Goal: Transaction & Acquisition: Purchase product/service

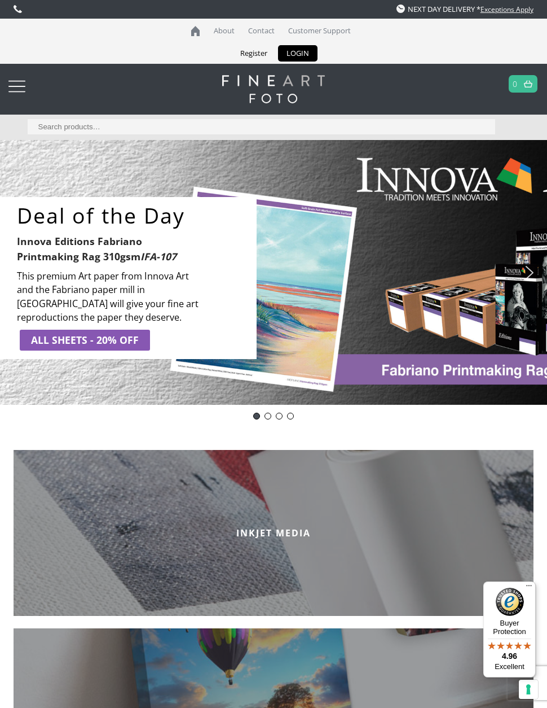
click at [138, 345] on link "ALL SHEETS - 20% OFF" at bounding box center [85, 340] width 130 height 20
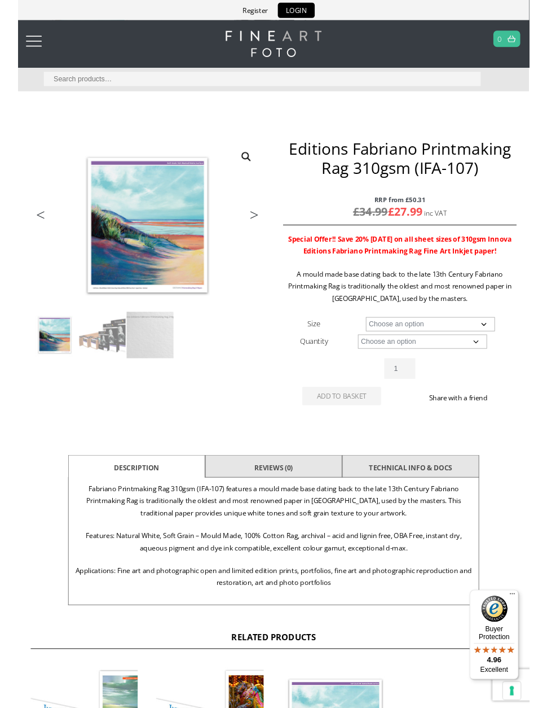
scroll to position [36, 0]
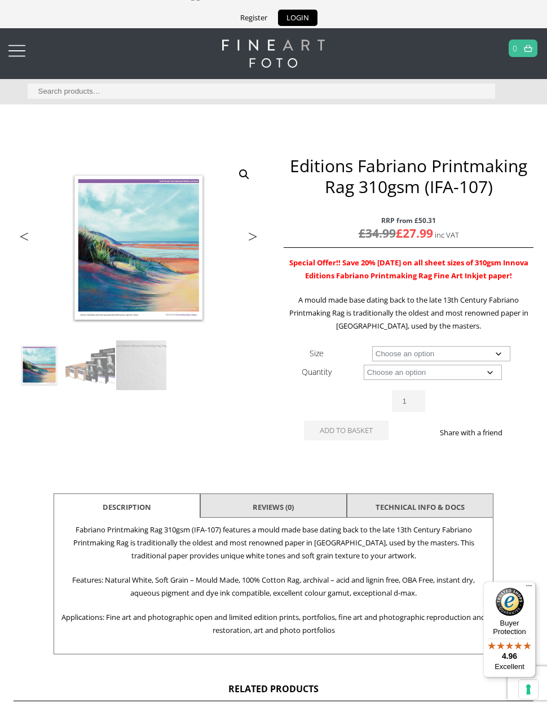
click at [22, 51] on div at bounding box center [16, 51] width 17 height 23
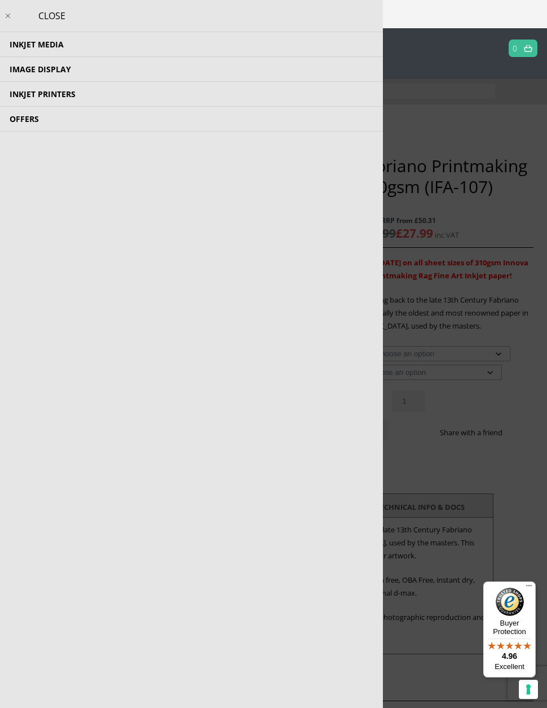
click at [80, 47] on li "Inkjet Media Inkjet Fine Art Paper Inkjet Photo Paper Sample Packs Inkjet Canva…" at bounding box center [191, 44] width 383 height 25
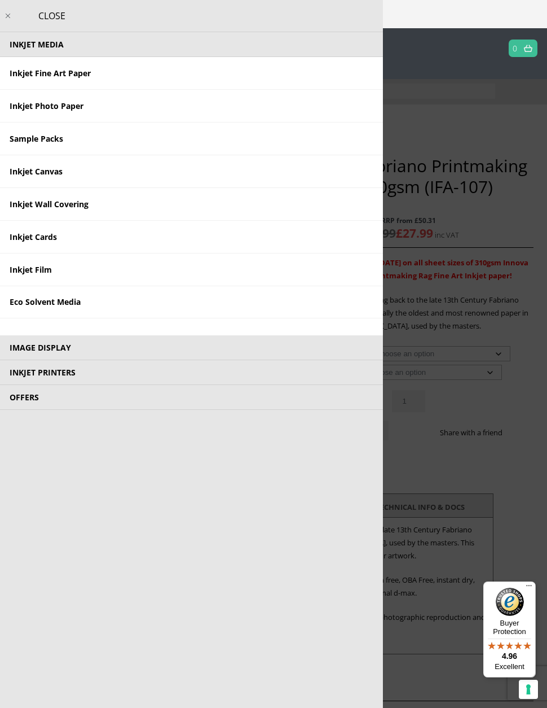
click at [78, 350] on li "Image Display Trial Kits Tools and Accessories Photo Panels Photo Books, Albums…" at bounding box center [191, 347] width 383 height 25
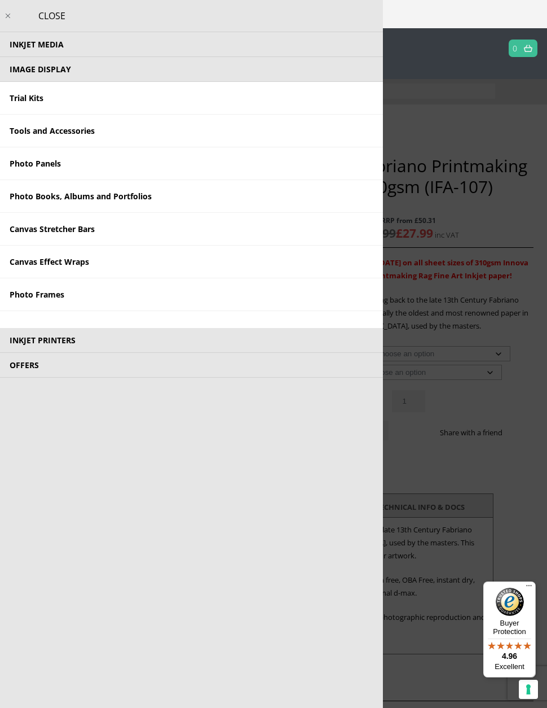
click at [138, 200] on link "Photo Books, Albums and Portfolios" at bounding box center [191, 196] width 383 height 33
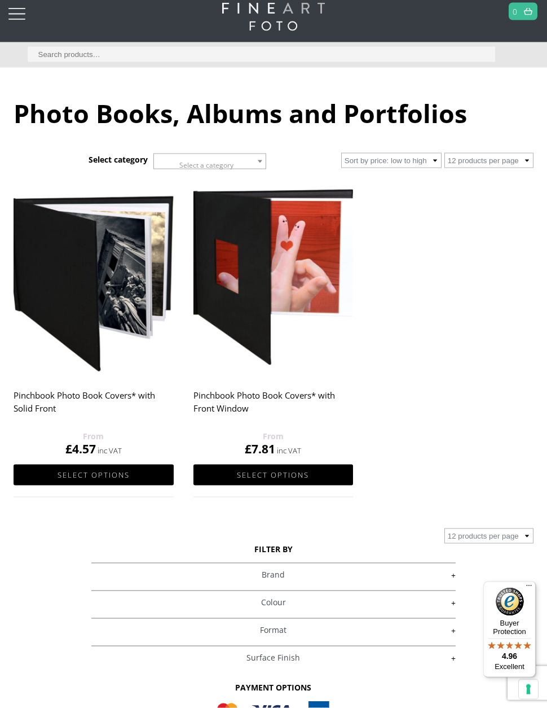
scroll to position [72, 0]
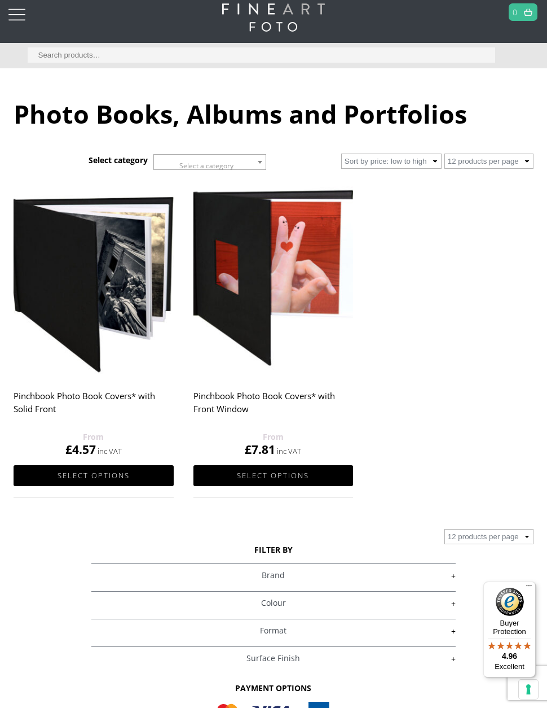
click at [112, 475] on link "Select options" at bounding box center [94, 475] width 160 height 21
click at [135, 467] on link "Select options" at bounding box center [94, 475] width 160 height 21
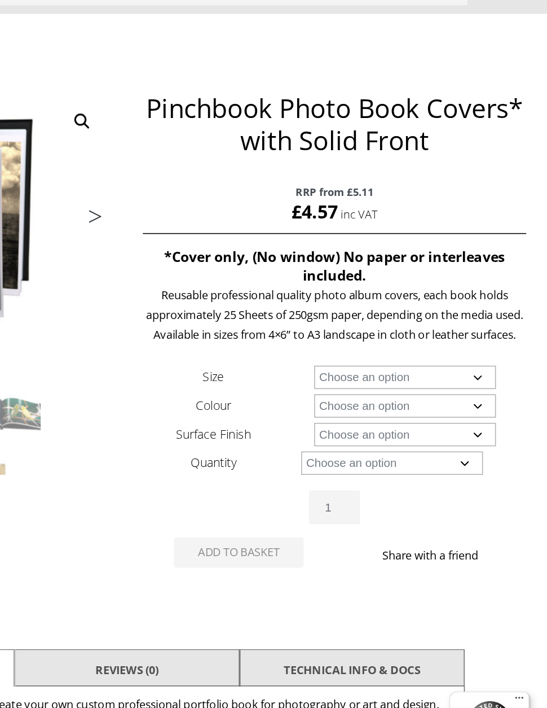
click at [396, 369] on select "Choose an option A4 Landscape 4" x 6" 5" x 7"" at bounding box center [455, 376] width 119 height 15
select select "a4-landscape"
click at [396, 388] on select "Choose an option Black" at bounding box center [455, 395] width 119 height 15
select select "black"
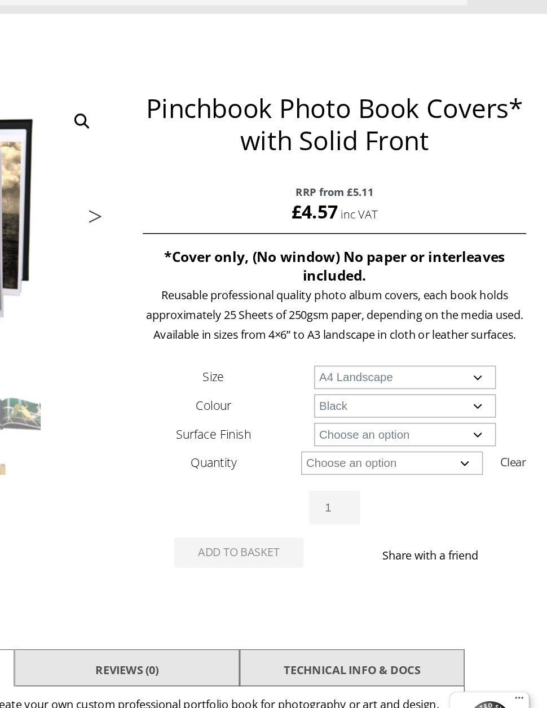
select select "a4-landscape"
click at [396, 406] on select "Choose an option Leather" at bounding box center [455, 413] width 119 height 15
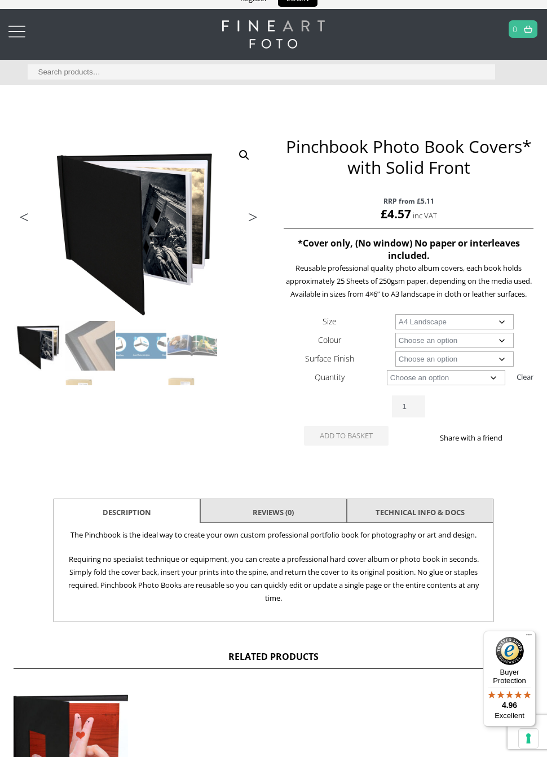
scroll to position [60, 0]
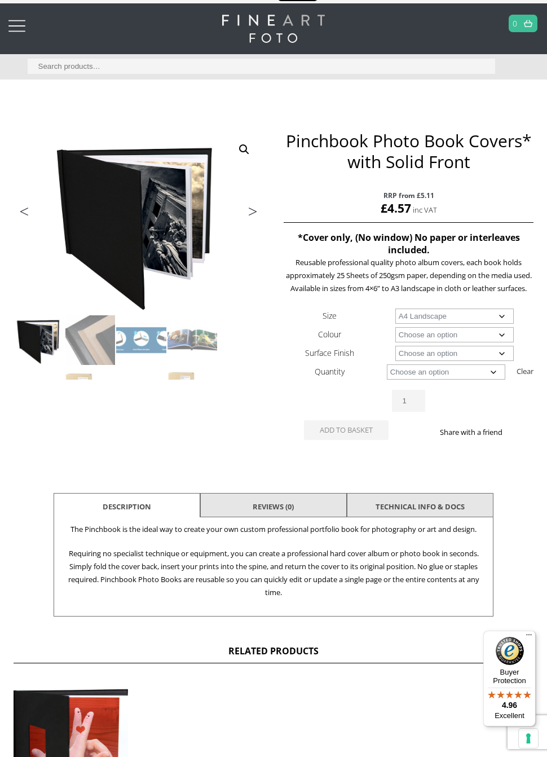
click at [502, 380] on select "Choose an option 1 Book 5 Books" at bounding box center [446, 372] width 119 height 15
select select "1-book"
select select "a4-landscape"
select select "1-book"
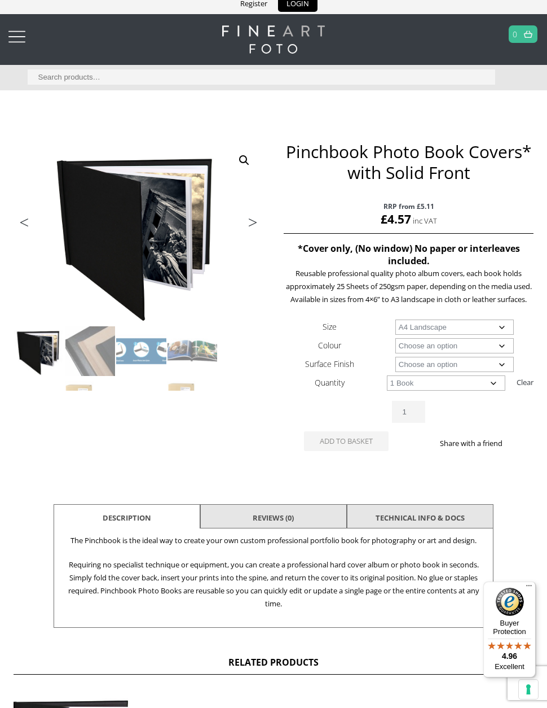
scroll to position [0, 0]
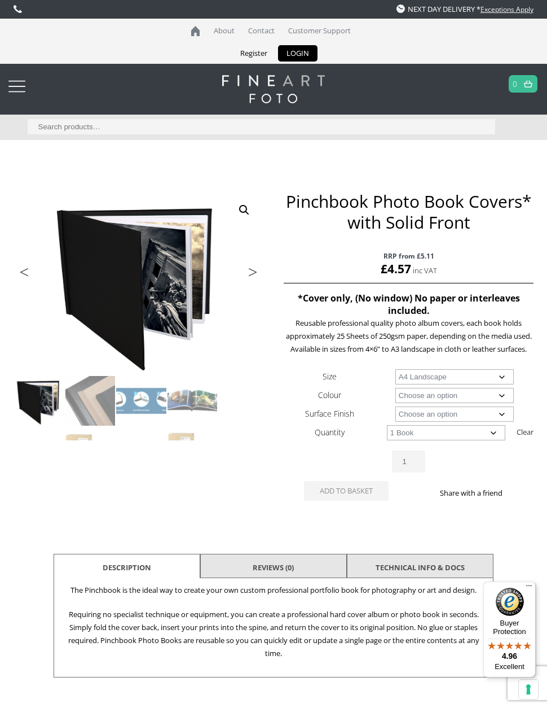
click at [14, 86] on div at bounding box center [16, 86] width 17 height 23
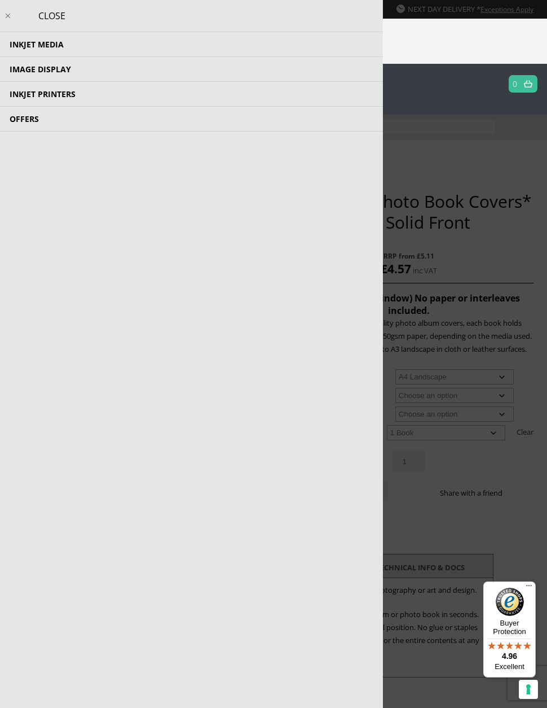
click at [79, 72] on li "Image Display Trial Kits Tools and Accessories Photo Panels Photo Books, Albums…" at bounding box center [191, 69] width 383 height 25
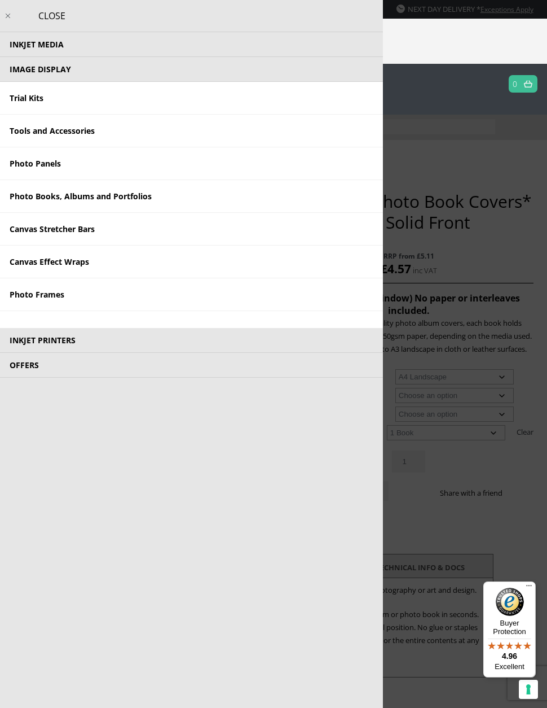
click at [147, 194] on link "Photo Books, Albums and Portfolios" at bounding box center [191, 196] width 383 height 33
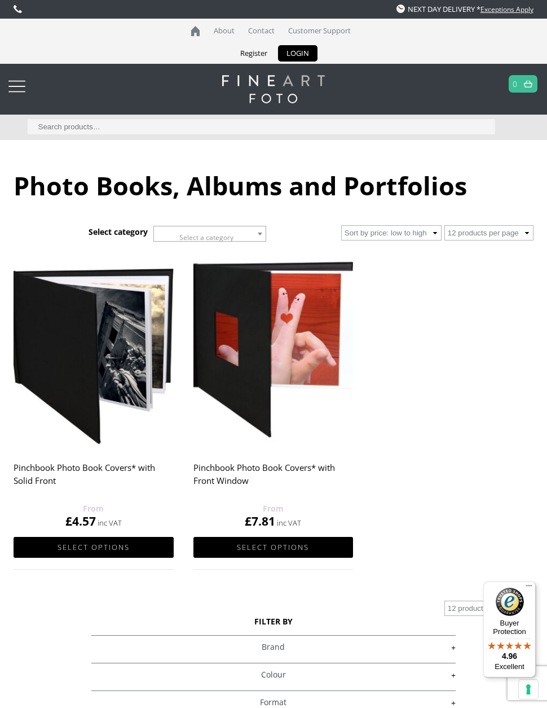
click at [303, 410] on img at bounding box center [274, 349] width 160 height 200
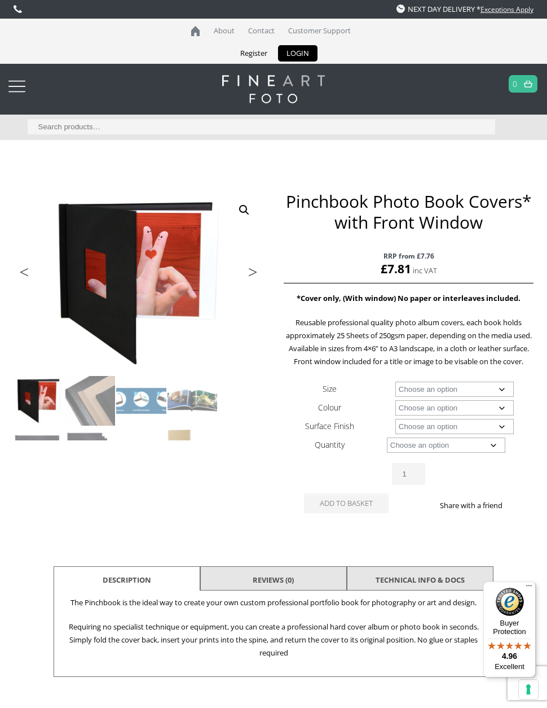
click at [504, 397] on select "Choose an option A4 Landscape A3 Landscape 8" x 8" 8" x 10" 8" x 12" 12" x 12"" at bounding box center [455, 388] width 119 height 15
select select "a3-landscape"
click at [507, 415] on select "Choose an option Black" at bounding box center [455, 407] width 119 height 15
select select "black"
select select "a3-landscape"
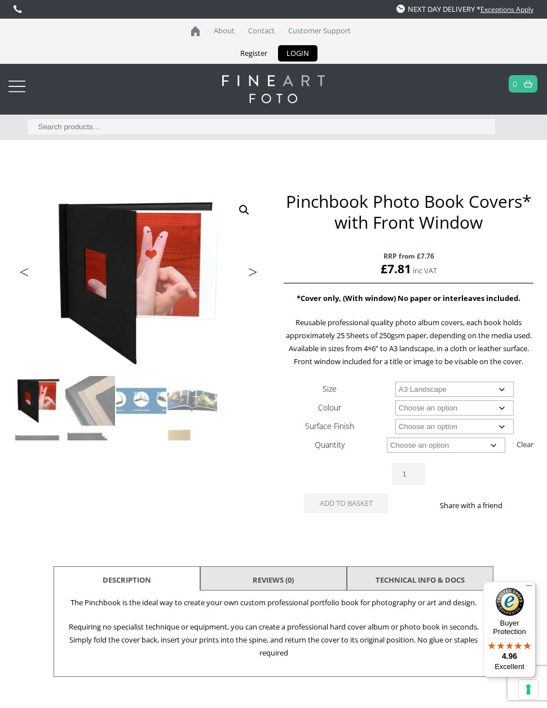
click at [510, 434] on select "Choose an option Leather" at bounding box center [455, 426] width 119 height 15
select select "leather"
click at [499, 453] on select "Choose an option 1 Book 5 Books" at bounding box center [446, 444] width 119 height 15
select select "1-book"
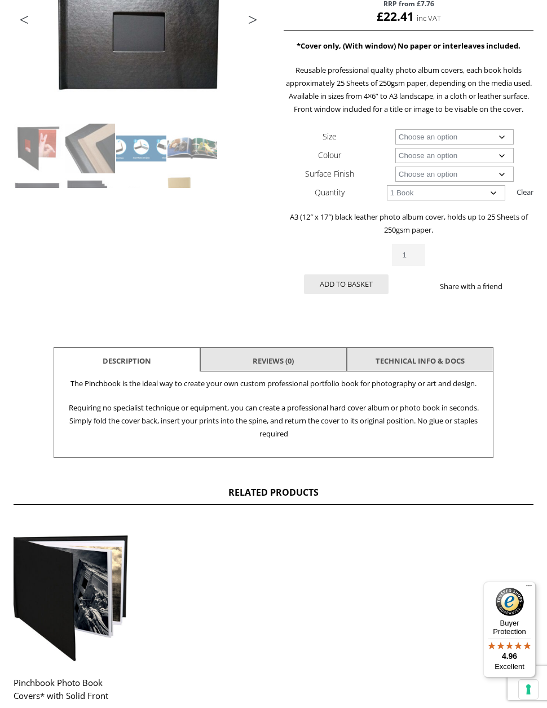
scroll to position [251, 0]
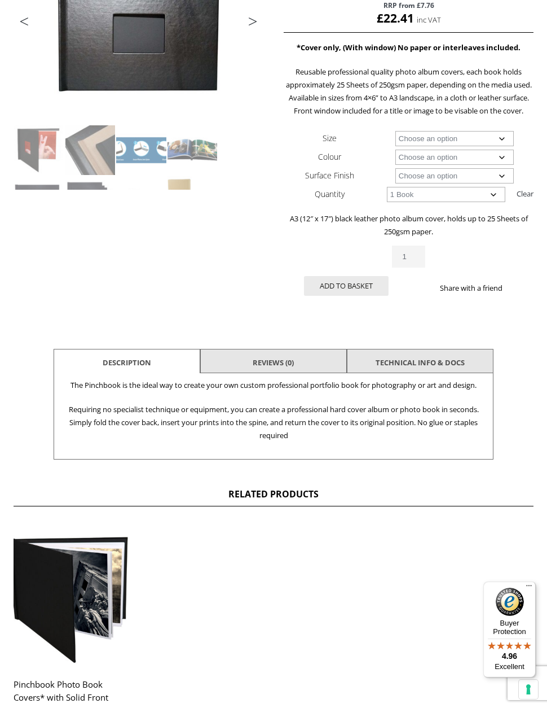
click at [440, 372] on link "TECHNICAL INFO & DOCS" at bounding box center [420, 362] width 89 height 20
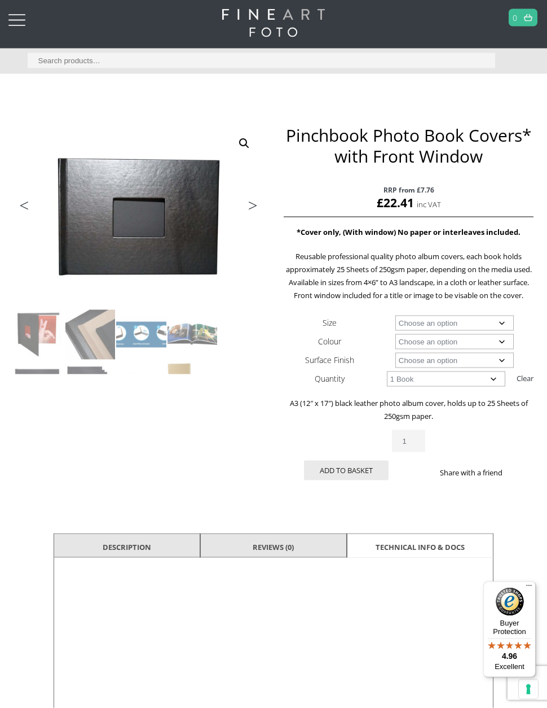
scroll to position [0, 0]
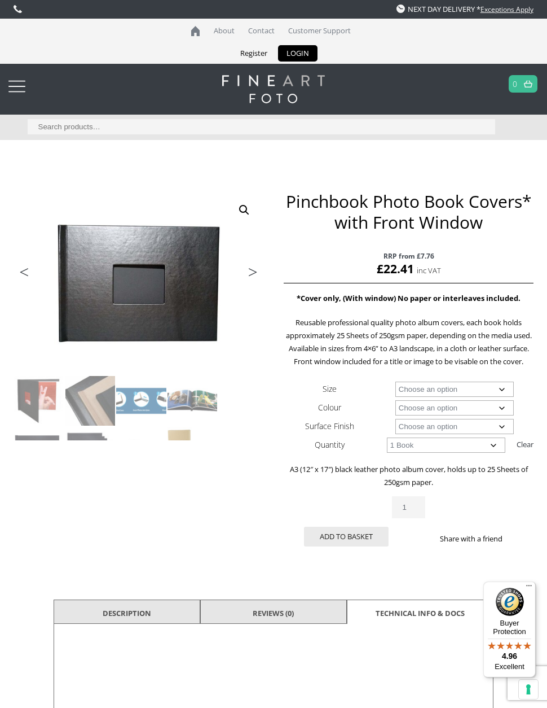
click at [18, 102] on link at bounding box center [274, 89] width 520 height 28
click at [28, 85] on link at bounding box center [274, 89] width 520 height 28
click at [23, 90] on div at bounding box center [16, 86] width 17 height 23
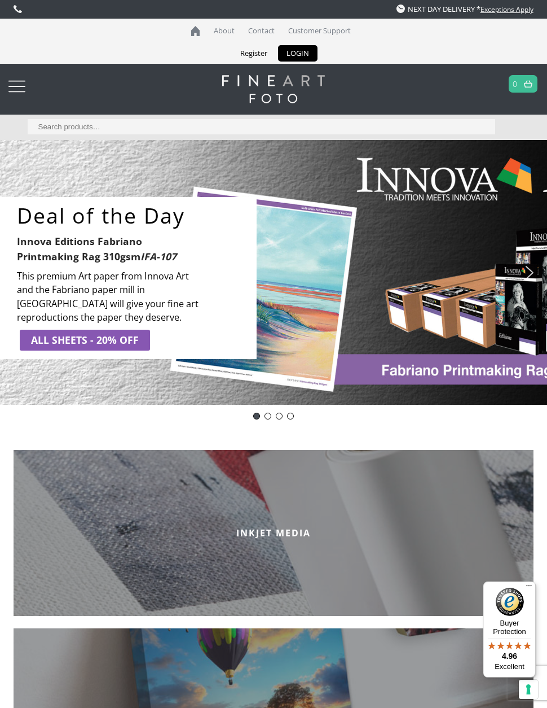
click at [22, 81] on div at bounding box center [16, 86] width 17 height 23
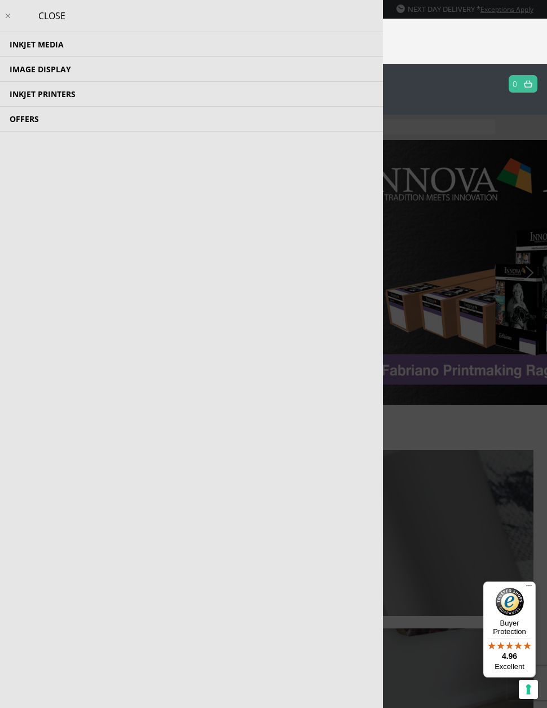
click at [80, 42] on li "Inkjet Media Inkjet Fine Art Paper Inkjet Photo Paper Sample Packs Inkjet Canva…" at bounding box center [191, 44] width 383 height 25
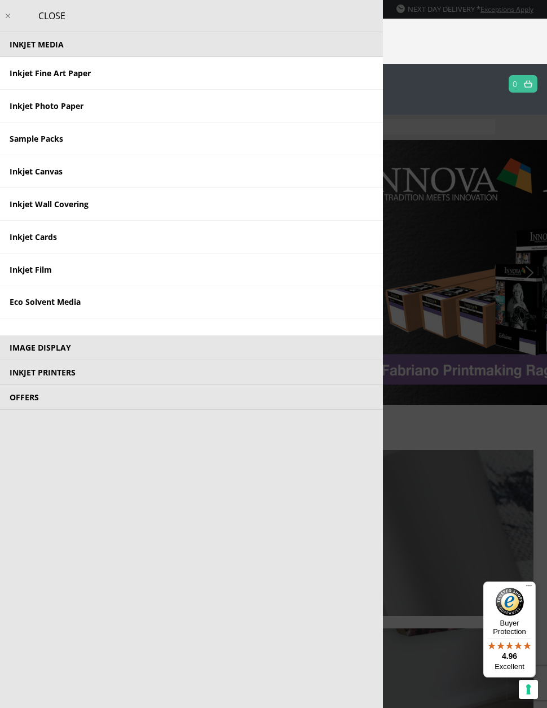
click at [77, 111] on link "Inkjet Photo Paper" at bounding box center [191, 106] width 383 height 33
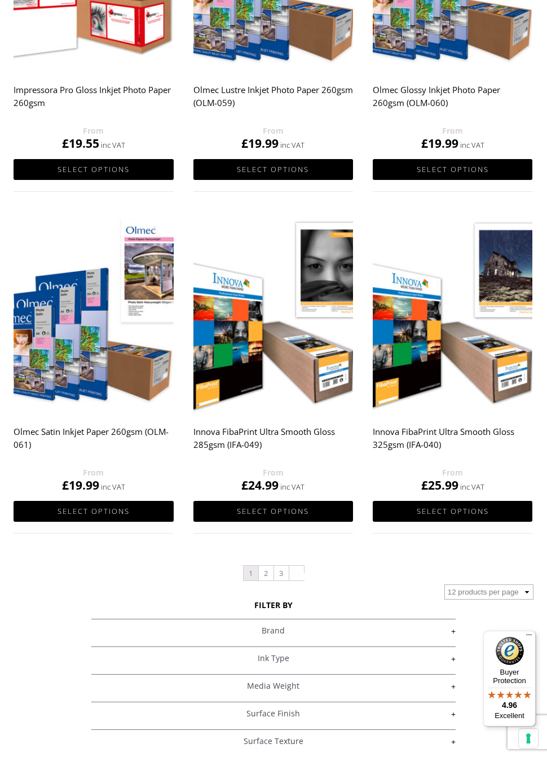
scroll to position [1073, 0]
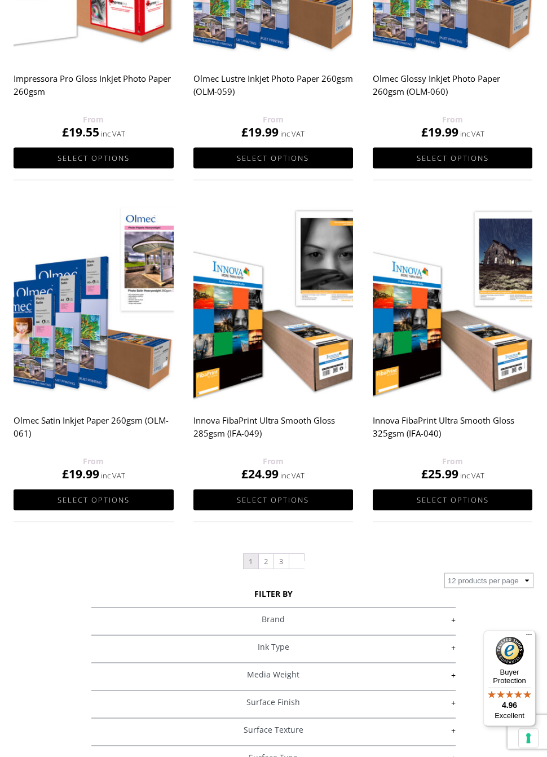
click at [267, 563] on link "2" at bounding box center [266, 562] width 15 height 15
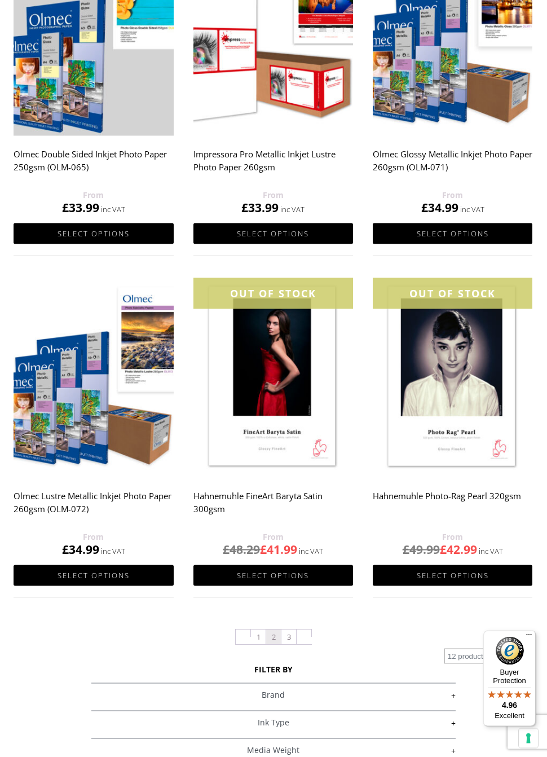
scroll to position [998, 0]
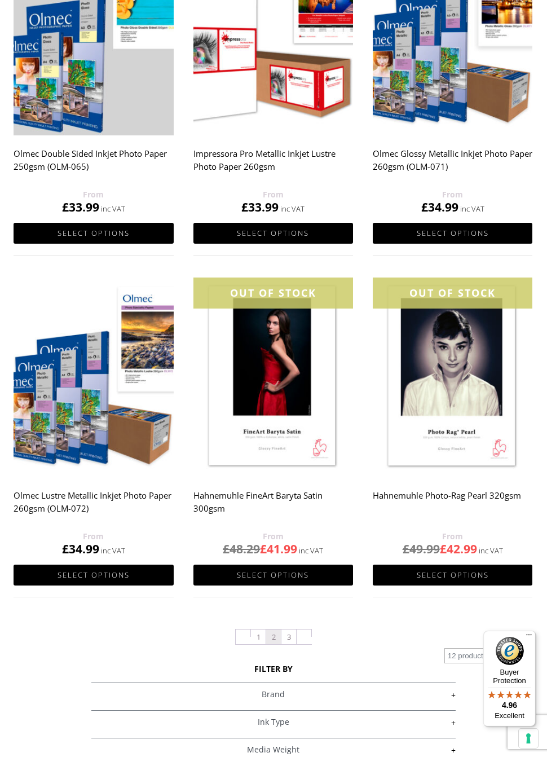
click at [289, 643] on link "3" at bounding box center [289, 637] width 15 height 15
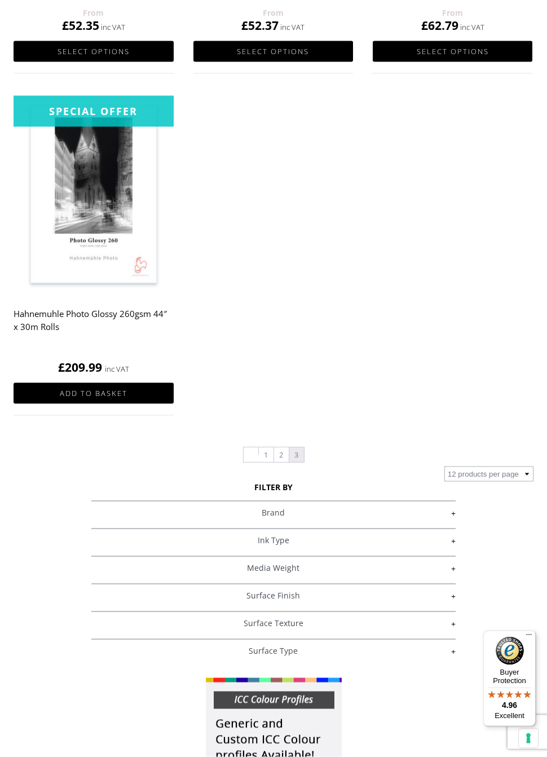
scroll to position [867, 0]
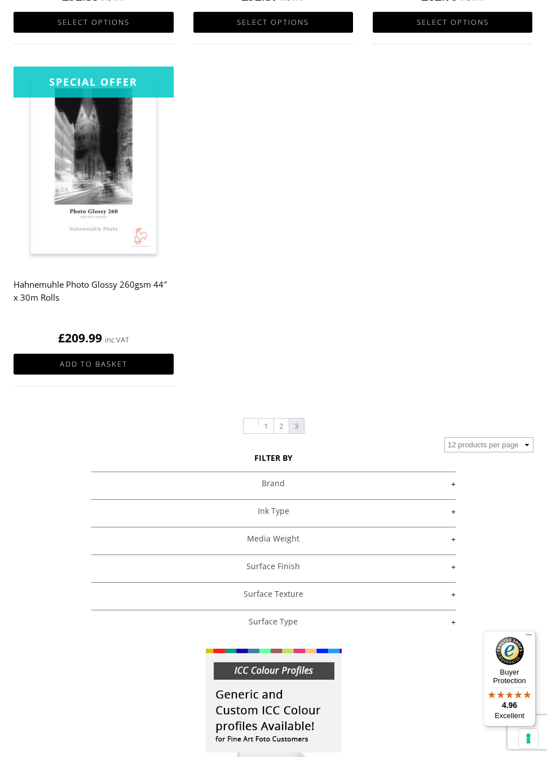
click at [267, 433] on link "1" at bounding box center [266, 426] width 15 height 15
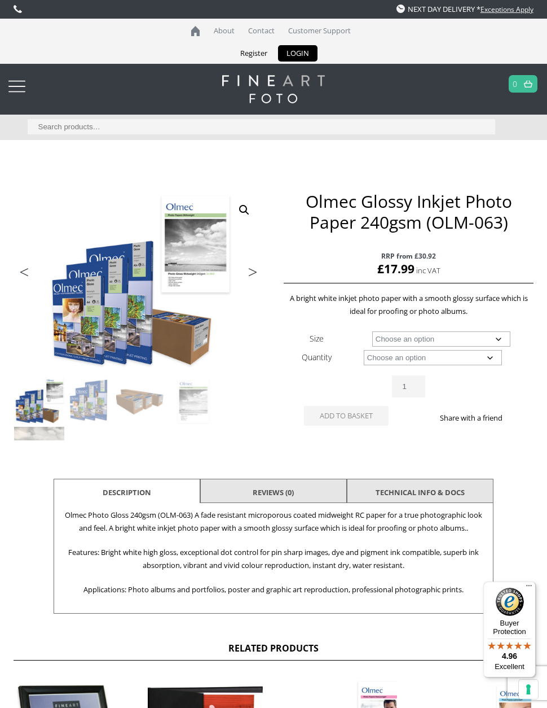
click at [38, 85] on link at bounding box center [274, 89] width 520 height 28
click at [21, 80] on div at bounding box center [16, 86] width 17 height 23
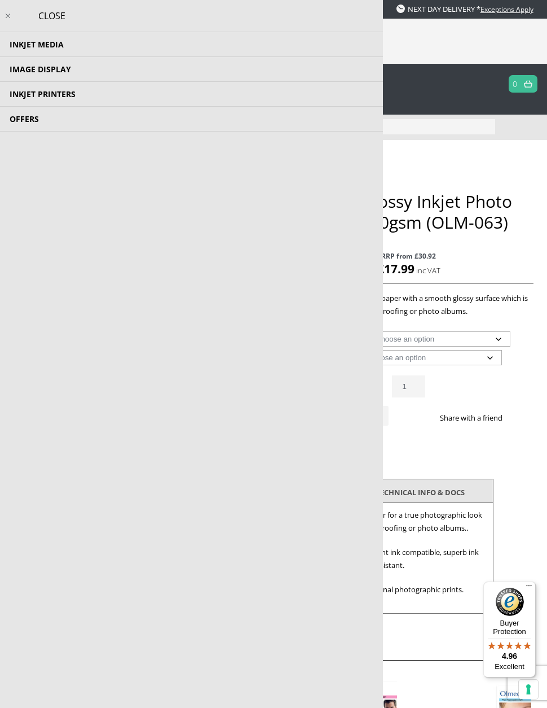
click at [20, 80] on div at bounding box center [16, 86] width 17 height 23
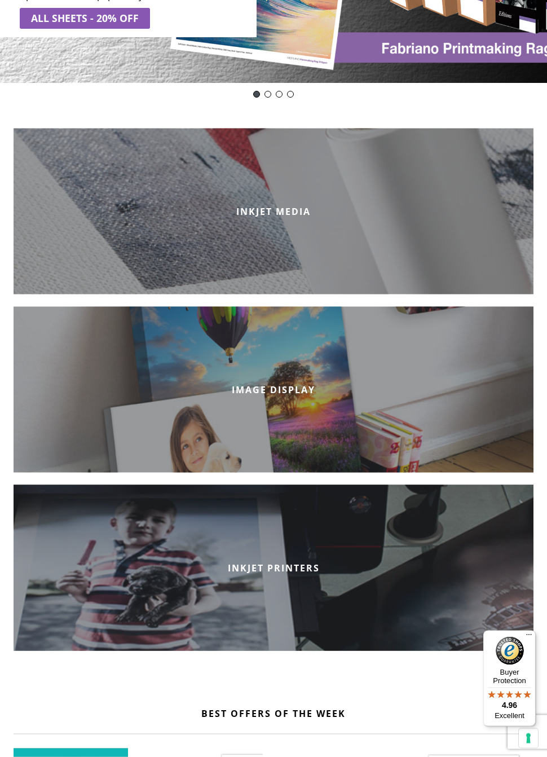
scroll to position [322, 0]
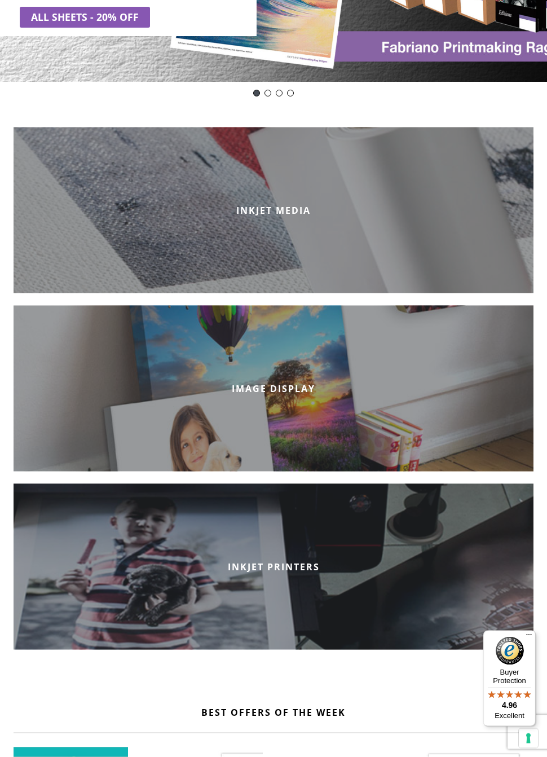
click at [292, 406] on div "IMAGE DISPLAY" at bounding box center [274, 389] width 520 height 166
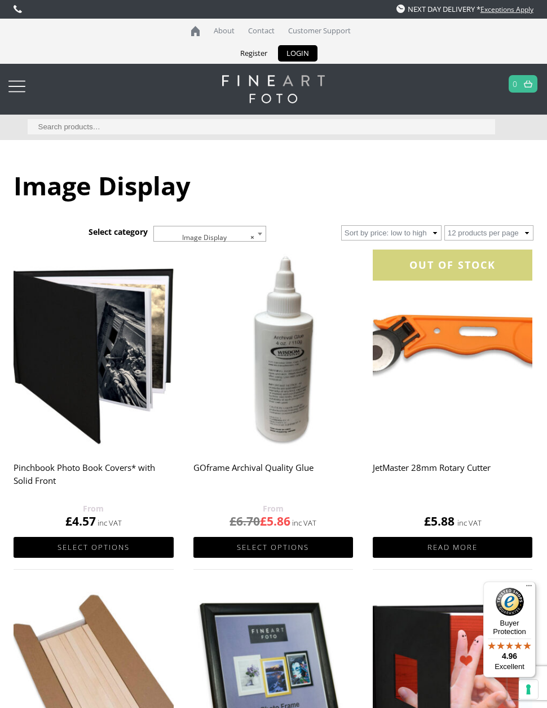
click at [97, 540] on link "Select options" at bounding box center [94, 547] width 160 height 21
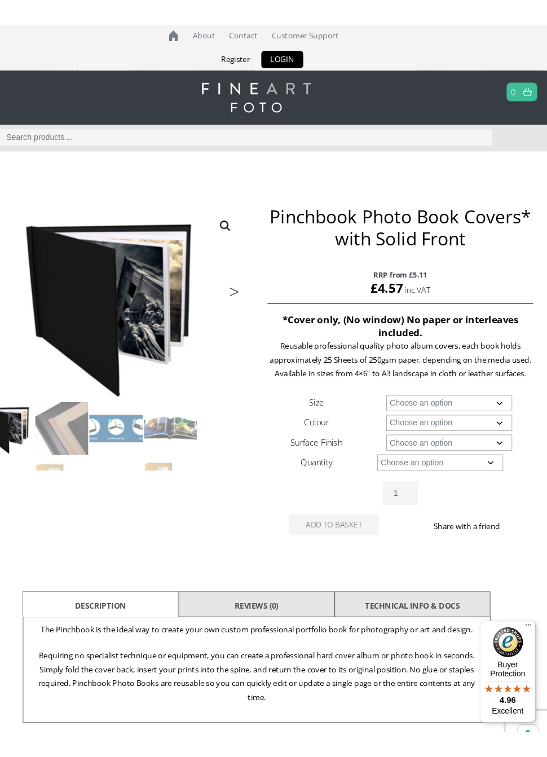
scroll to position [6, 0]
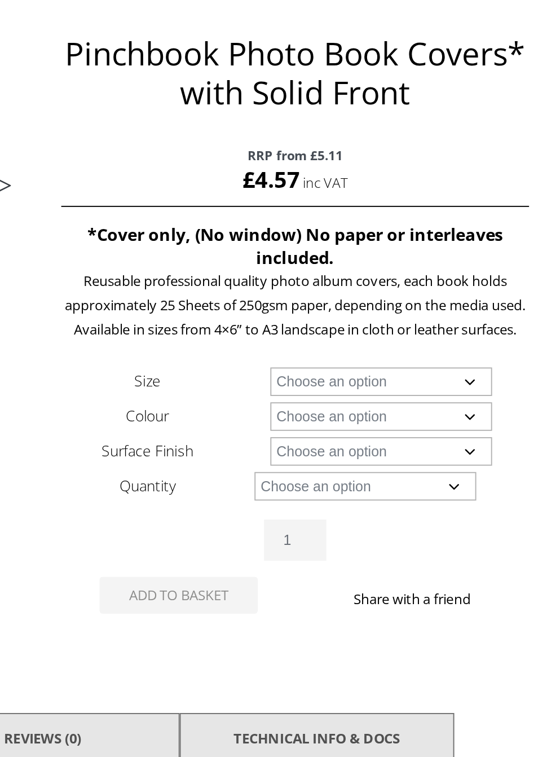
click at [396, 363] on select "Choose an option A4 Landscape 4" x 6" 5" x 7"" at bounding box center [455, 370] width 119 height 15
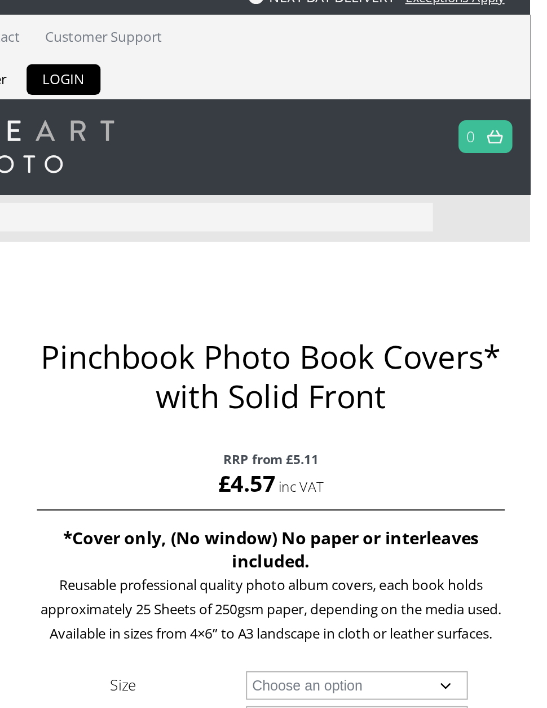
scroll to position [0, 0]
